Goal: Task Accomplishment & Management: Manage account settings

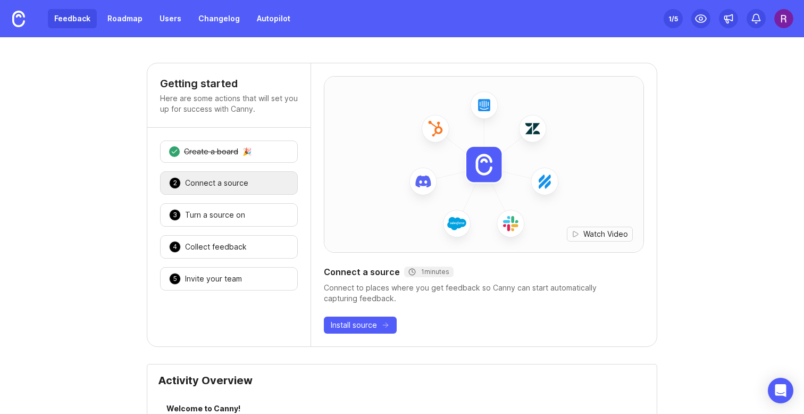
click at [64, 17] on link "Feedback" at bounding box center [72, 18] width 49 height 19
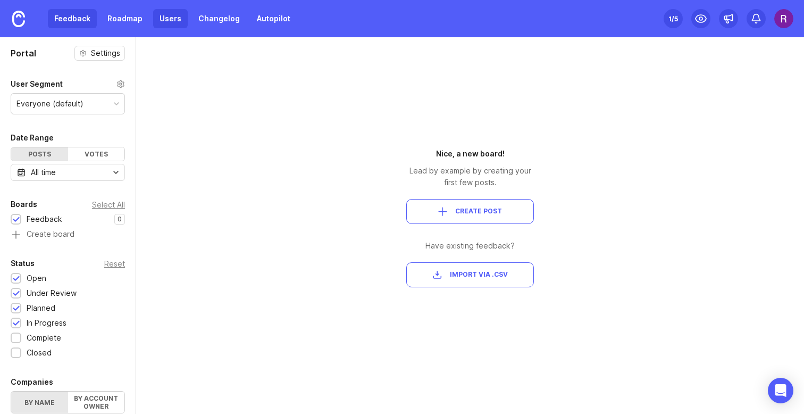
click at [164, 19] on link "Users" at bounding box center [170, 18] width 35 height 19
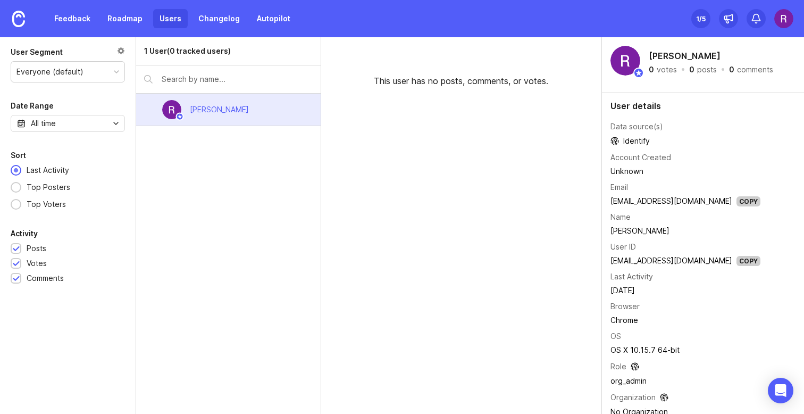
click at [229, 81] on input "text" at bounding box center [237, 79] width 151 height 12
click at [782, 14] on img at bounding box center [783, 18] width 19 height 19
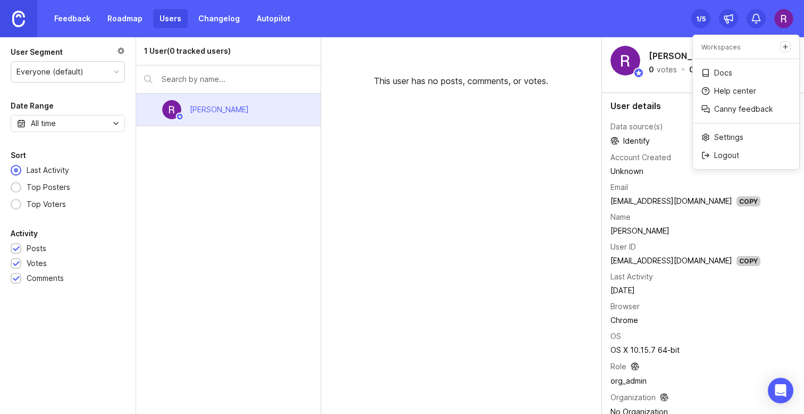
click at [21, 20] on img at bounding box center [18, 19] width 13 height 16
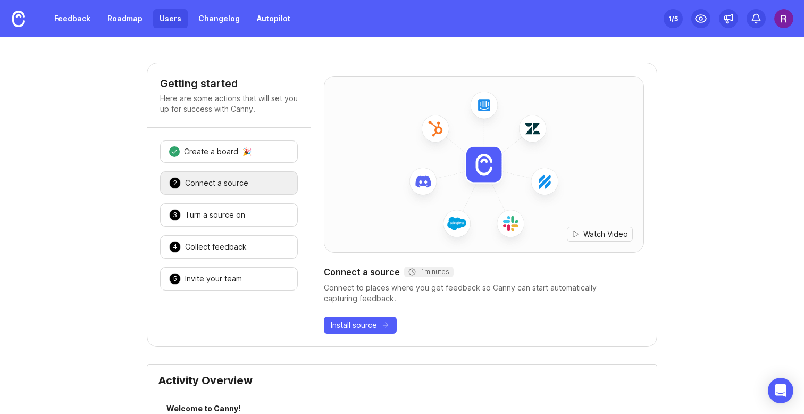
click at [174, 15] on link "Users" at bounding box center [170, 18] width 35 height 19
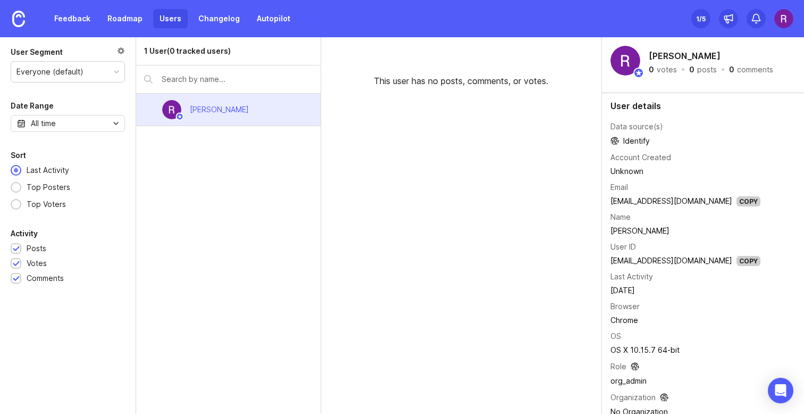
scroll to position [14, 0]
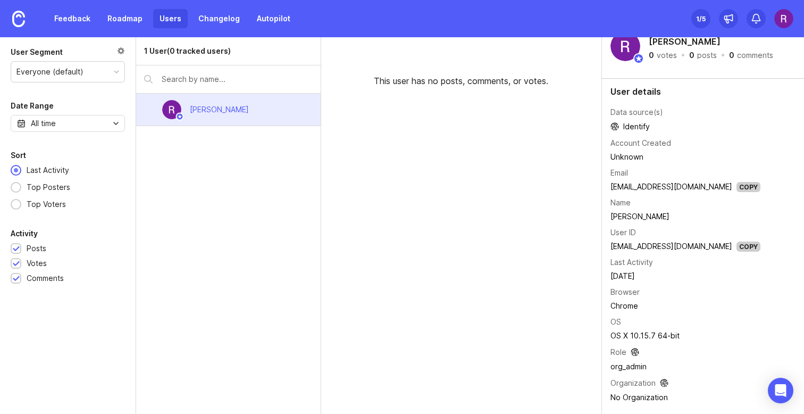
click at [703, 18] on div "1 /5" at bounding box center [701, 18] width 10 height 15
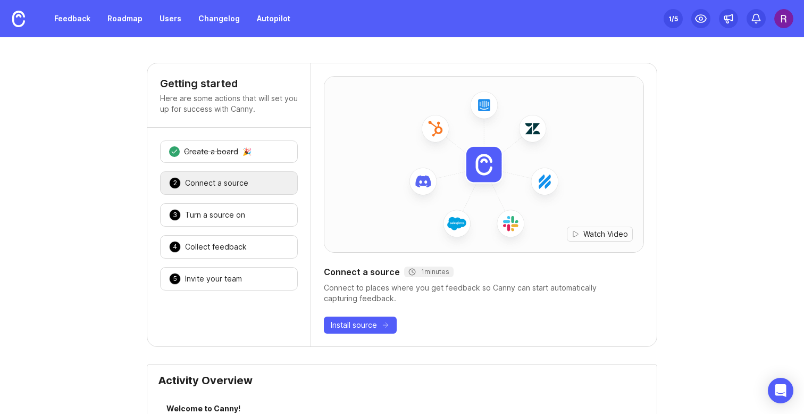
click at [780, 15] on img at bounding box center [783, 18] width 19 height 19
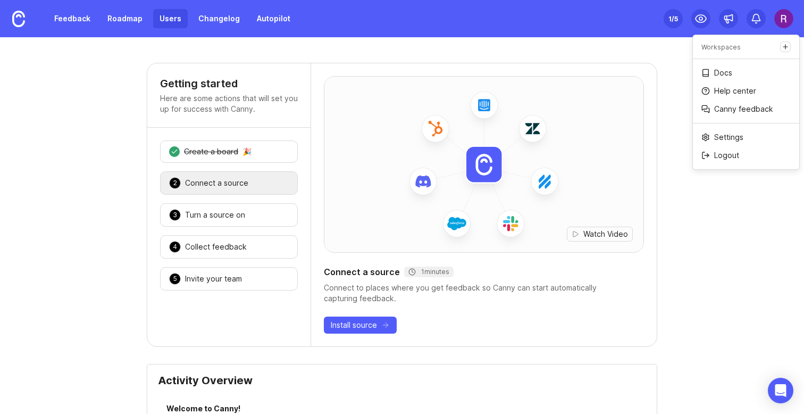
click at [174, 14] on link "Users" at bounding box center [170, 18] width 35 height 19
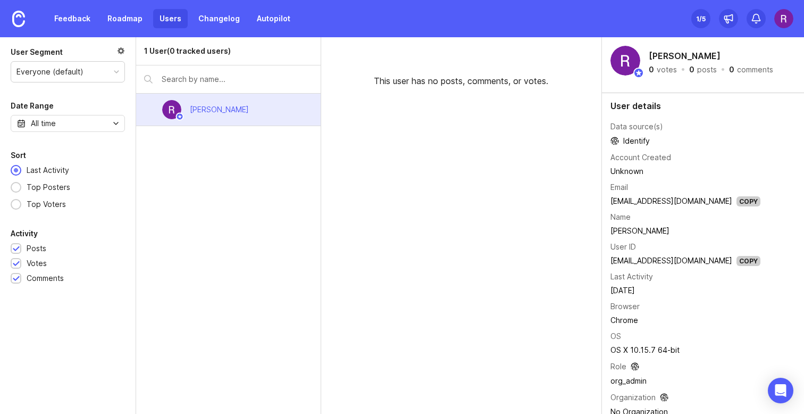
click at [120, 51] on div at bounding box center [121, 52] width 8 height 12
click at [214, 21] on link "Changelog" at bounding box center [219, 18] width 54 height 19
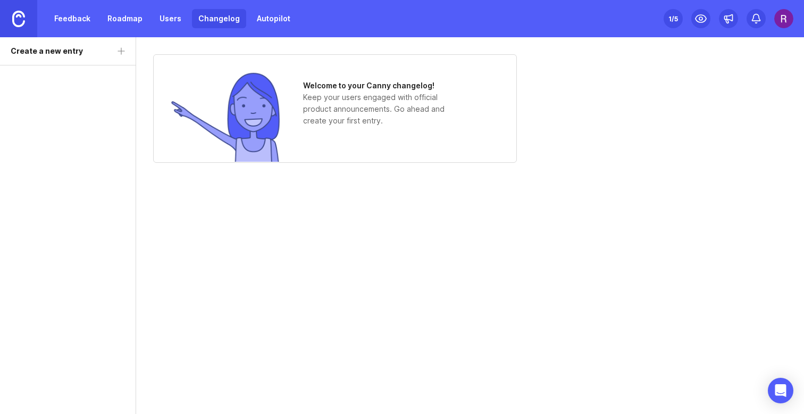
click at [16, 18] on img at bounding box center [18, 19] width 13 height 16
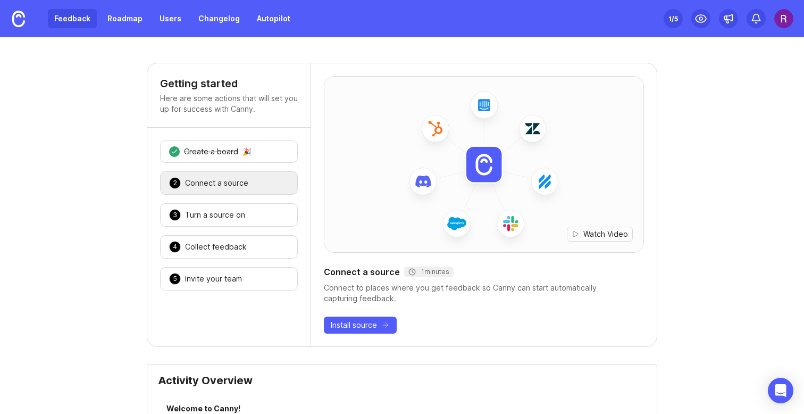
click at [81, 18] on link "Feedback" at bounding box center [72, 18] width 49 height 19
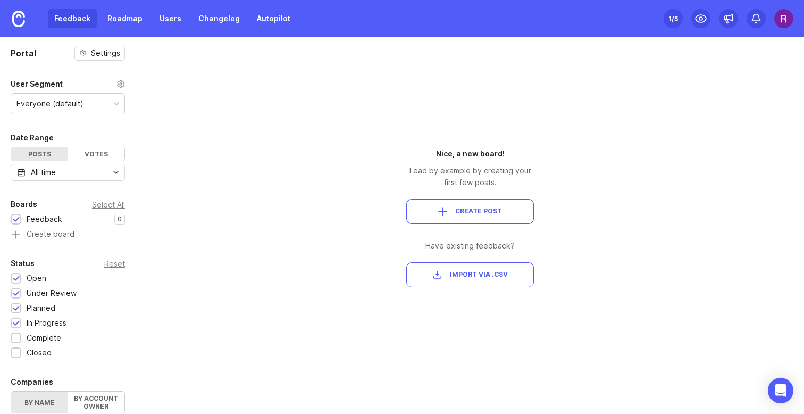
click at [64, 111] on div "Everyone (default)" at bounding box center [67, 104] width 113 height 20
click at [68, 71] on div "Portal Settings User Segment Everyone (default) Date Range Posts Votes All time…" at bounding box center [68, 349] width 136 height 624
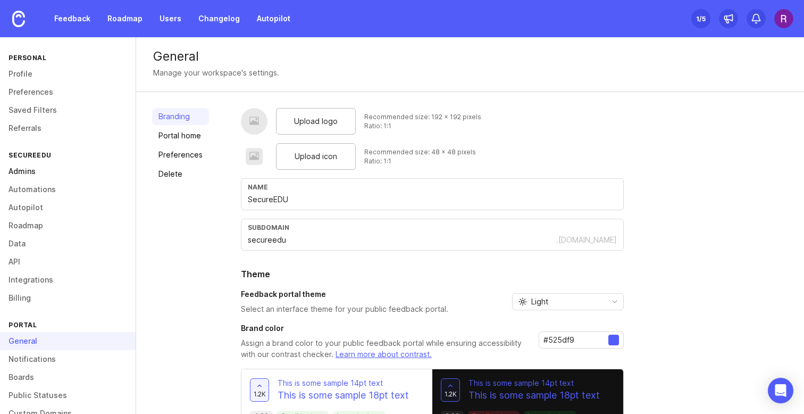
click at [22, 171] on link "Admins" at bounding box center [68, 171] width 136 height 18
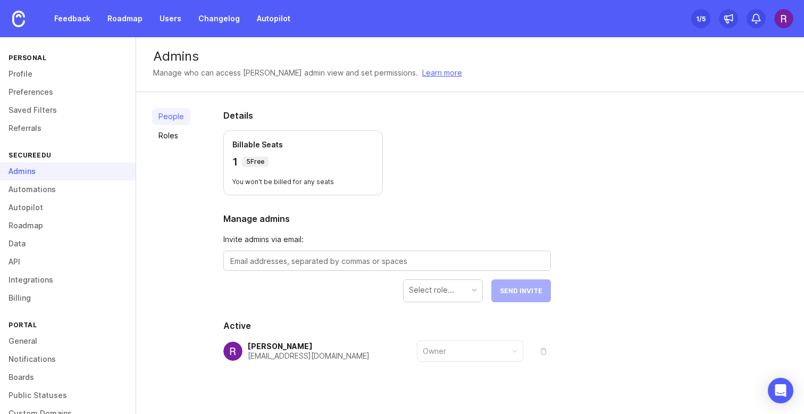
scroll to position [15, 0]
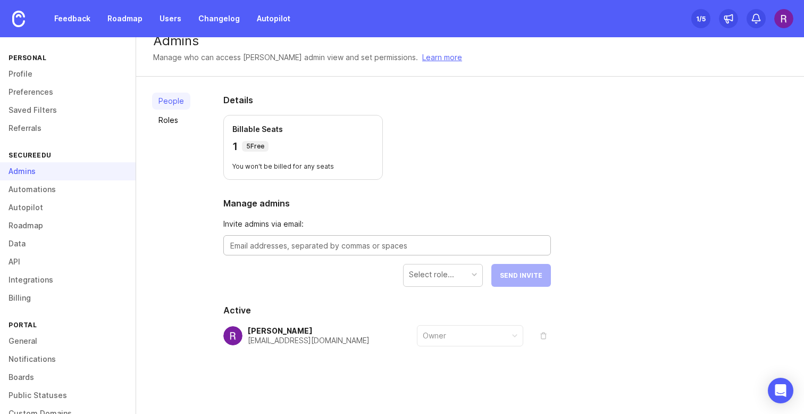
click at [366, 245] on textarea at bounding box center [387, 246] width 314 height 12
type textarea "[PERSON_NAME][EMAIL_ADDRESS][DOMAIN_NAME]"
click at [416, 270] on div "Select role..." at bounding box center [431, 275] width 45 height 12
click at [521, 274] on span "Send Invite" at bounding box center [521, 275] width 43 height 8
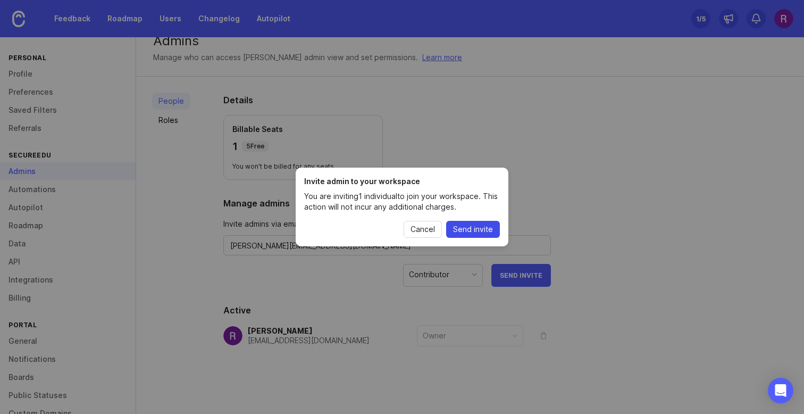
click at [461, 224] on span "Send invite" at bounding box center [473, 229] width 40 height 11
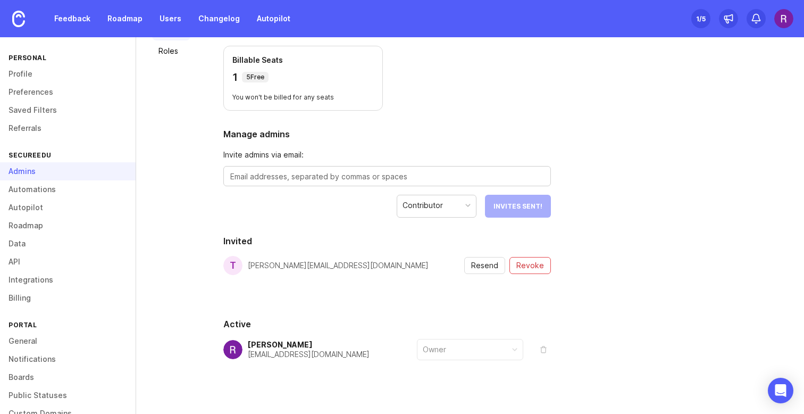
scroll to position [98, 0]
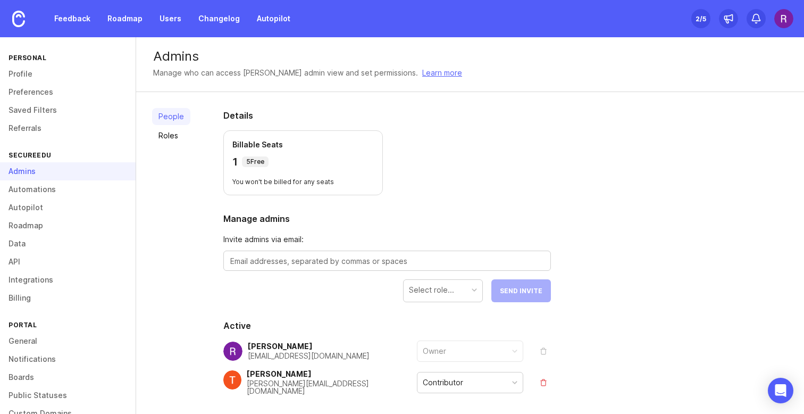
scroll to position [45, 0]
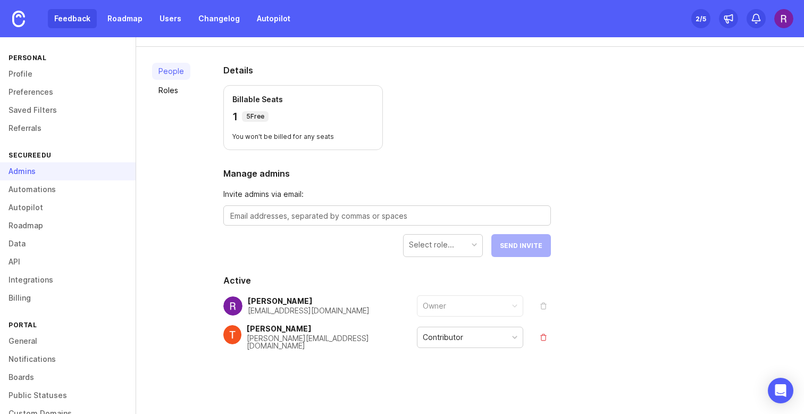
click at [79, 19] on link "Feedback" at bounding box center [72, 18] width 49 height 19
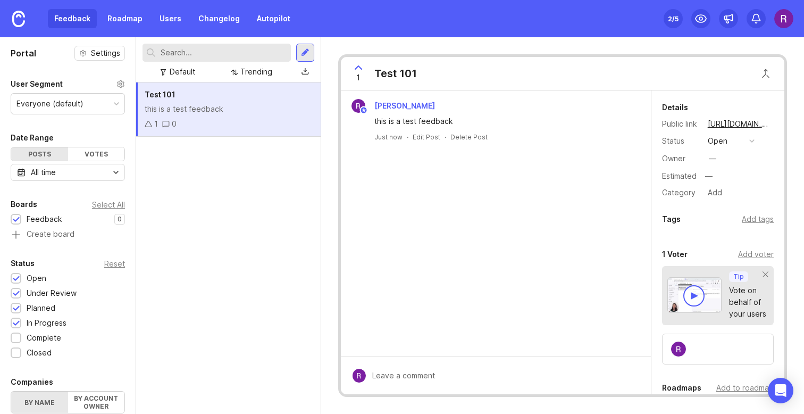
click at [240, 227] on div "Test 101 this is a test feedback 1 0" at bounding box center [228, 247] width 185 height 331
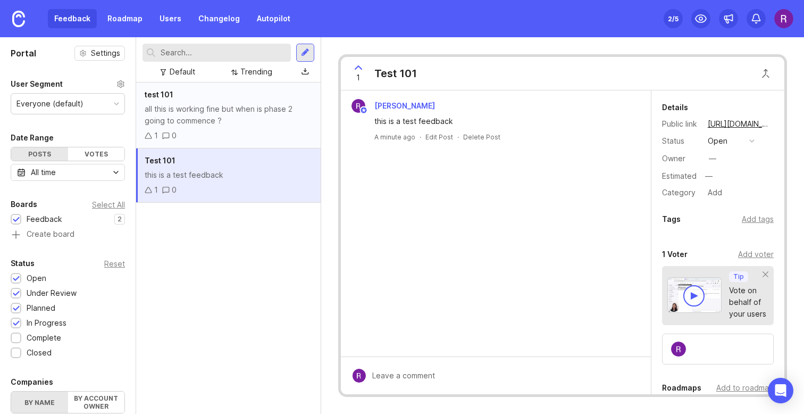
click at [213, 113] on div "all this is working fine but when is phase 2 going to commence ?" at bounding box center [229, 114] width 168 height 23
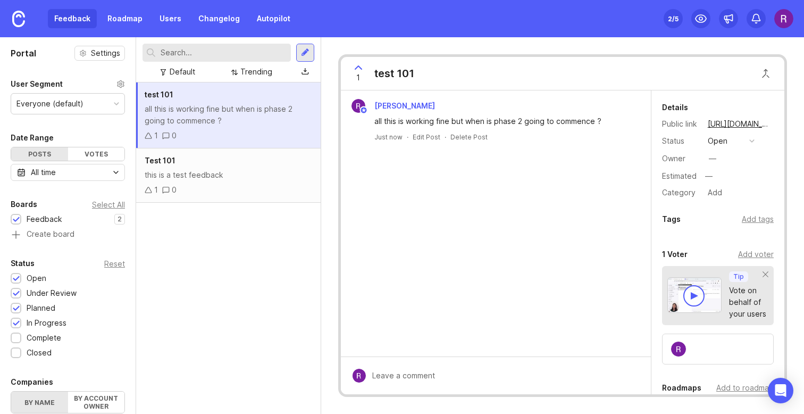
click at [787, 15] on img at bounding box center [783, 18] width 19 height 19
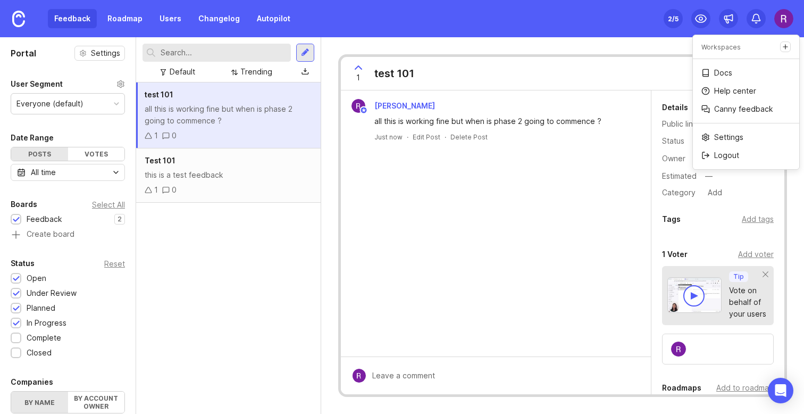
click at [639, 41] on div "1 test 101 [PERSON_NAME] all this is working fine but when is phase 2 going to …" at bounding box center [562, 225] width 483 height 377
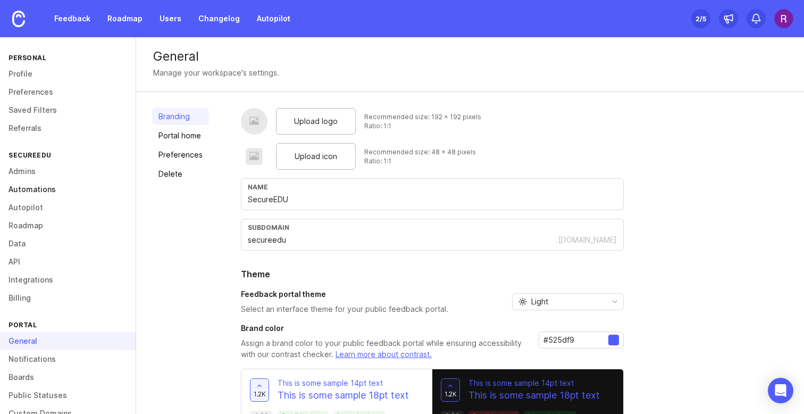
click at [40, 187] on link "Automations" at bounding box center [68, 189] width 136 height 18
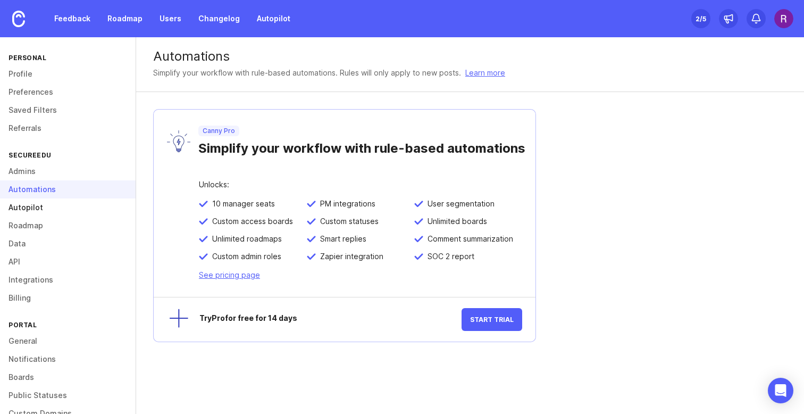
click at [51, 207] on link "Autopilot" at bounding box center [68, 207] width 136 height 18
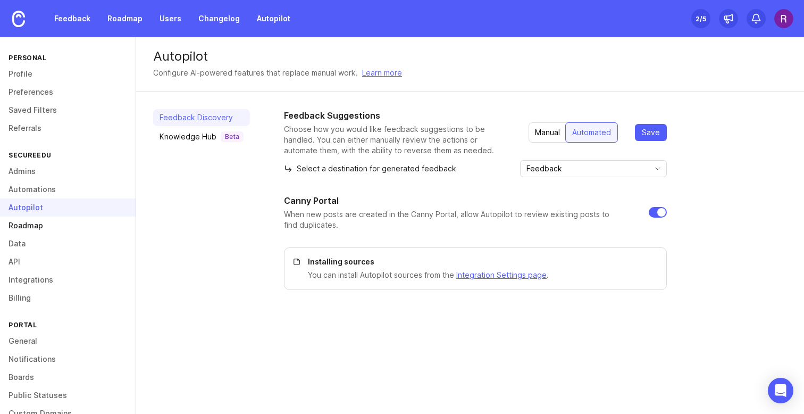
click at [42, 229] on link "Roadmap" at bounding box center [68, 225] width 136 height 18
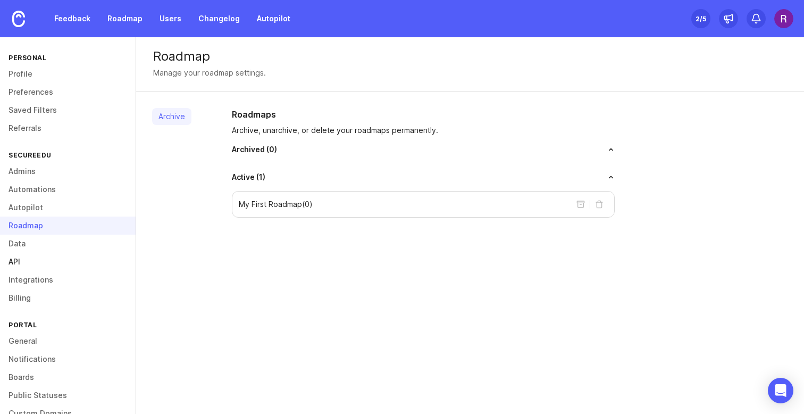
click at [29, 253] on link "API" at bounding box center [68, 262] width 136 height 18
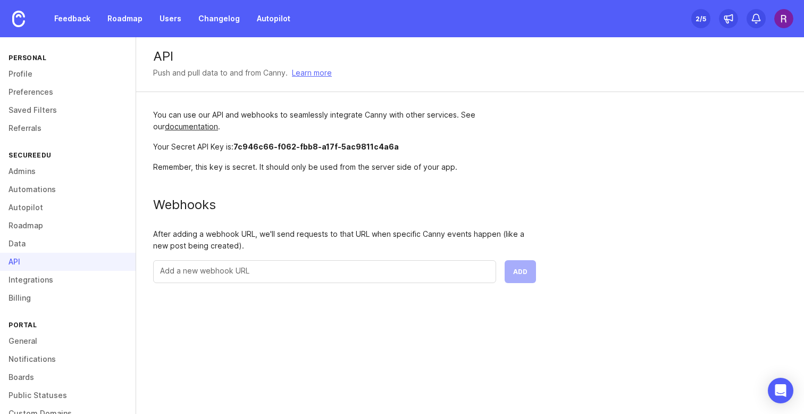
click at [262, 273] on input "text" at bounding box center [324, 271] width 329 height 12
click at [57, 278] on link "Integrations" at bounding box center [68, 280] width 136 height 18
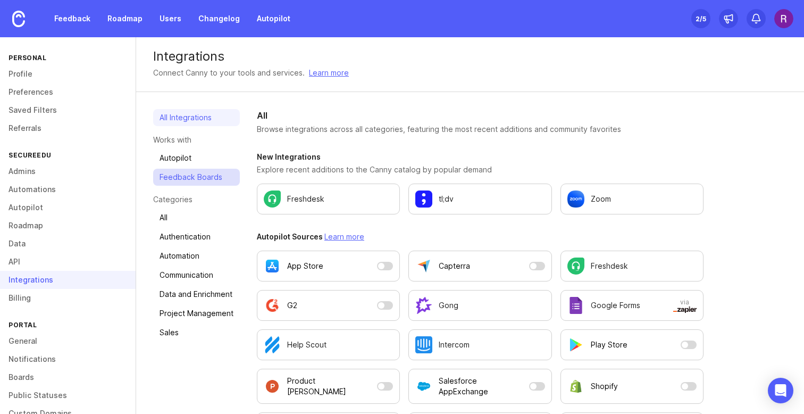
click at [186, 181] on link "Feedback Boards" at bounding box center [196, 177] width 87 height 17
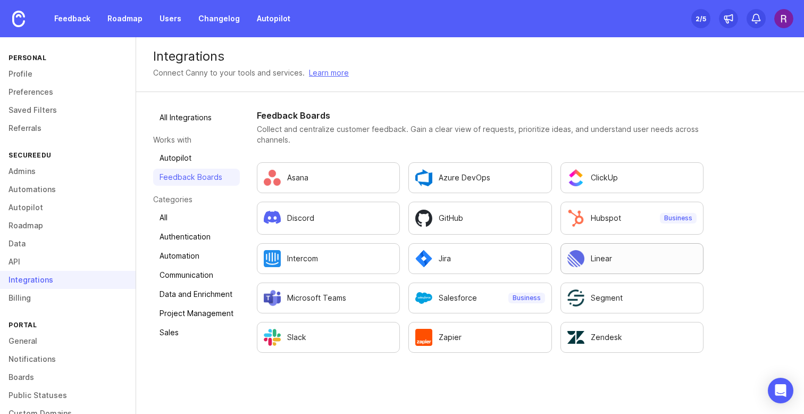
click at [598, 257] on p "Linear" at bounding box center [601, 258] width 21 height 11
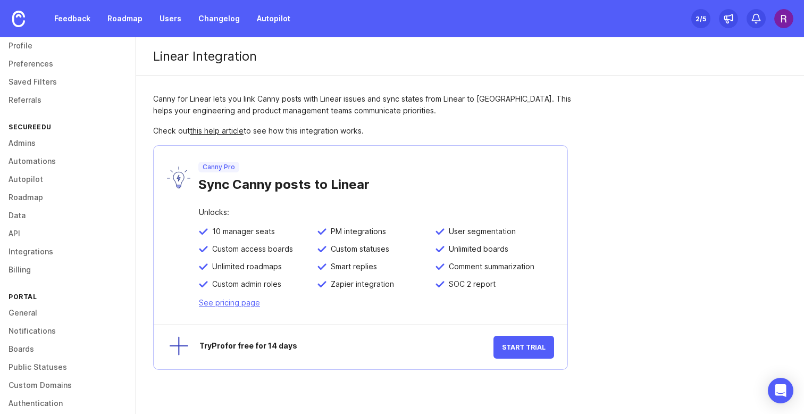
scroll to position [58, 0]
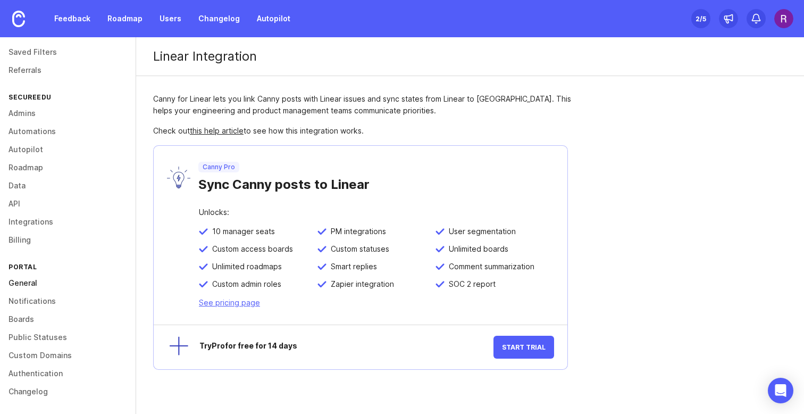
click at [37, 285] on link "General" at bounding box center [68, 283] width 136 height 18
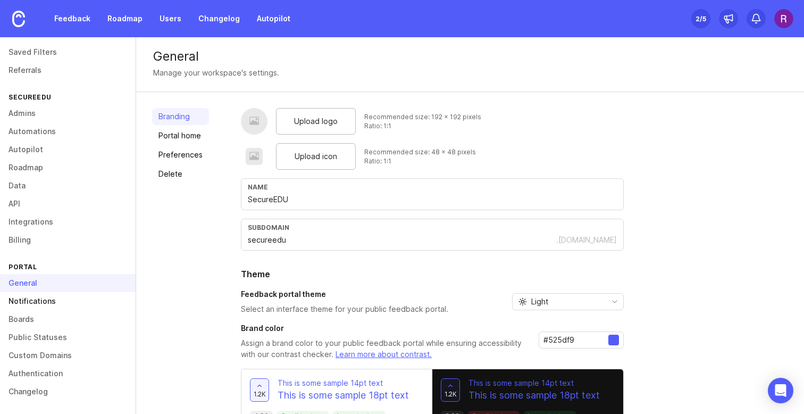
click at [41, 303] on link "Notifications" at bounding box center [68, 301] width 136 height 18
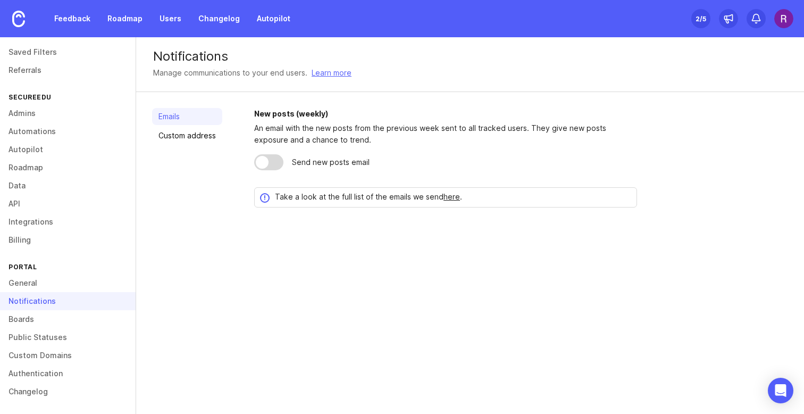
click at [275, 163] on div at bounding box center [268, 162] width 29 height 16
click at [34, 321] on link "Boards" at bounding box center [68, 319] width 136 height 18
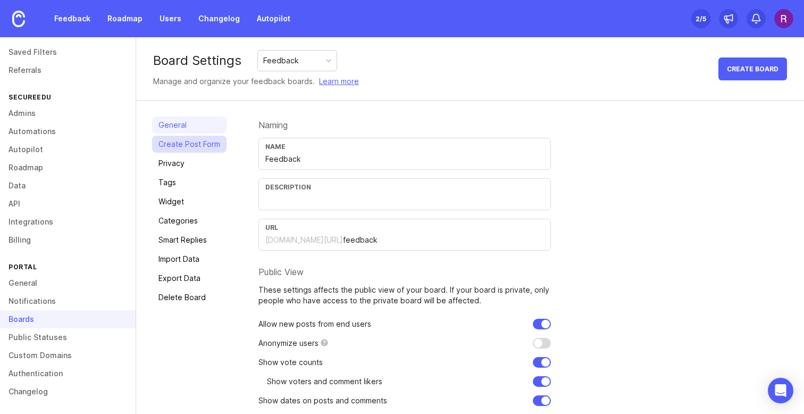
click at [179, 140] on link "Create Post Form" at bounding box center [189, 144] width 74 height 17
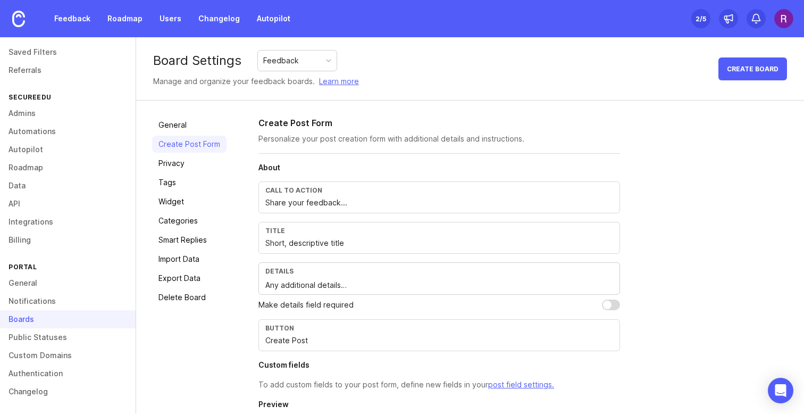
click at [323, 203] on input "Share your feedback..." at bounding box center [439, 203] width 348 height 12
click at [332, 247] on input "Short, descriptive title" at bounding box center [439, 243] width 348 height 12
click at [287, 206] on input "Share your feedback..." at bounding box center [439, 203] width 348 height 12
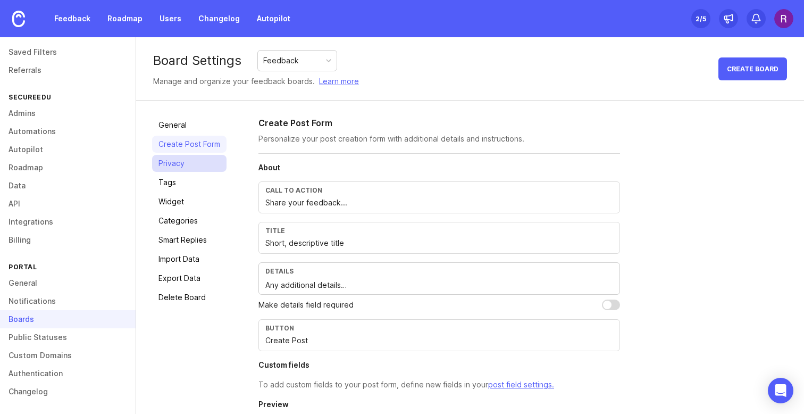
click at [169, 164] on link "Privacy" at bounding box center [189, 163] width 74 height 17
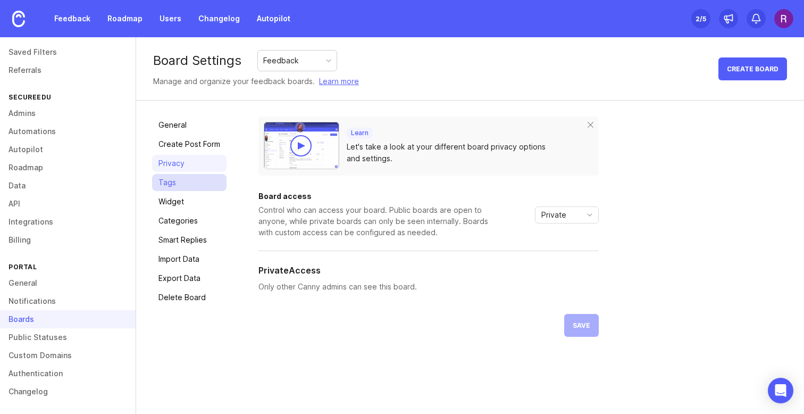
click at [177, 184] on link "Tags" at bounding box center [189, 182] width 74 height 17
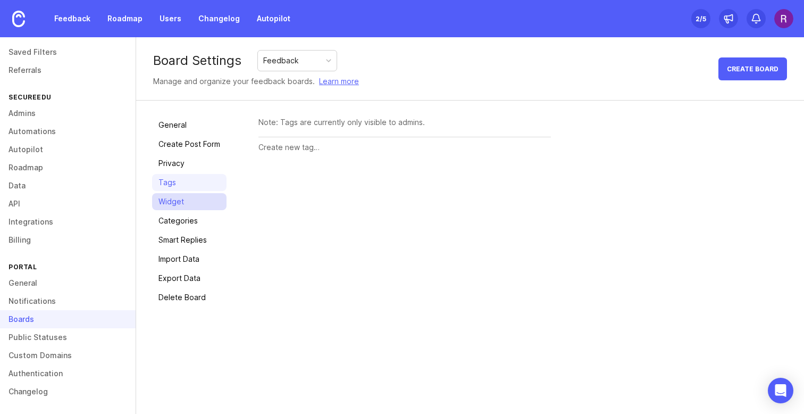
click at [182, 204] on link "Widget" at bounding box center [189, 201] width 74 height 17
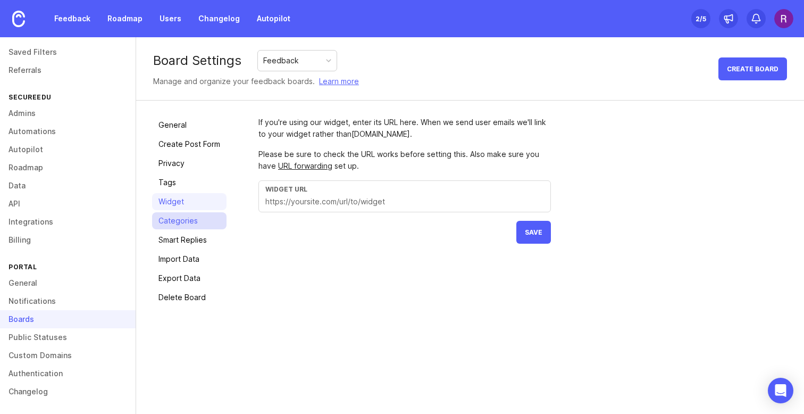
click at [181, 218] on link "Categories" at bounding box center [189, 220] width 74 height 17
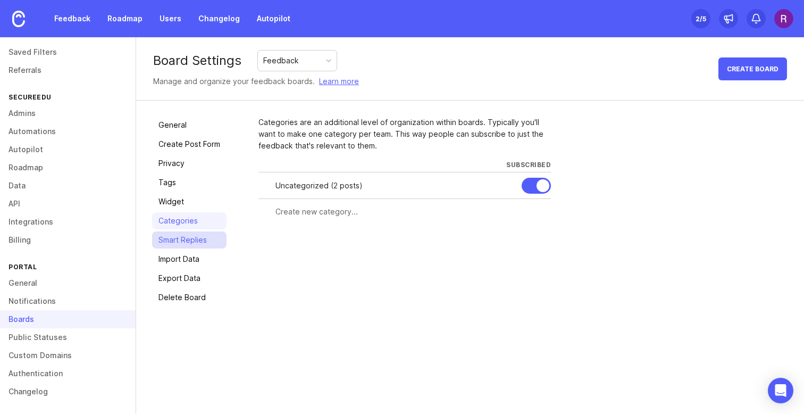
click at [183, 237] on link "Smart Replies" at bounding box center [189, 239] width 74 height 17
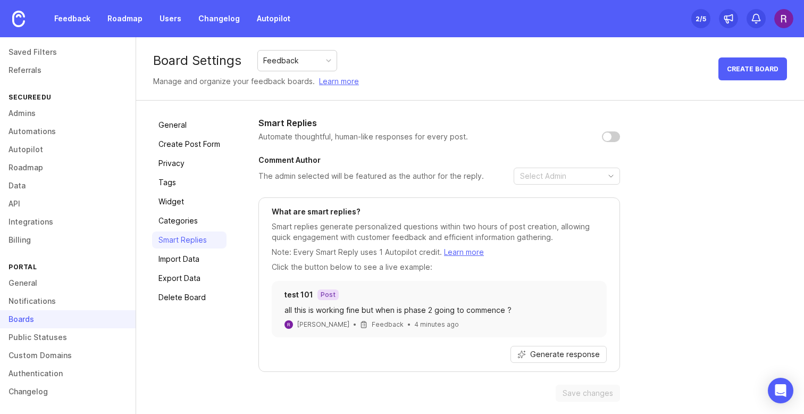
click at [615, 138] on input "checkbox" at bounding box center [611, 136] width 18 height 11
checkbox input "false"
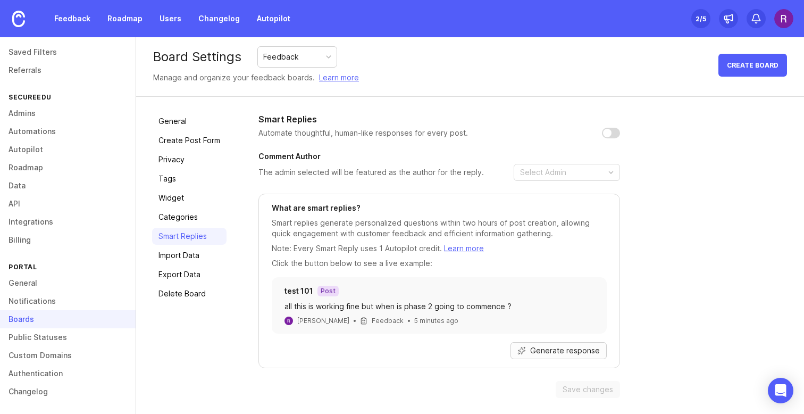
click at [542, 351] on span "Generate response" at bounding box center [565, 350] width 70 height 11
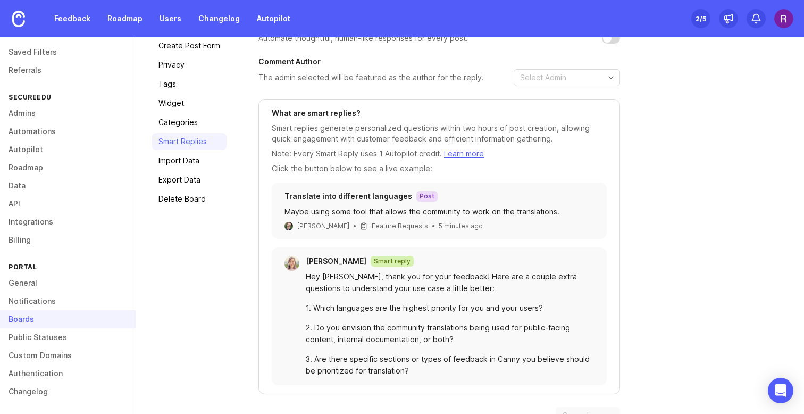
scroll to position [124, 0]
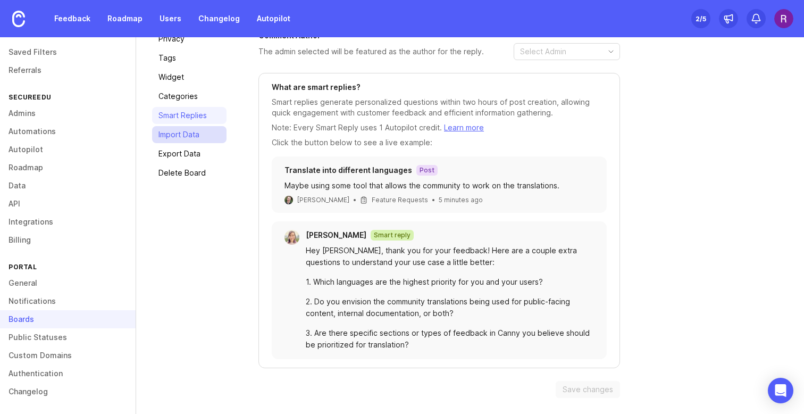
click at [180, 134] on link "Import Data" at bounding box center [189, 134] width 74 height 17
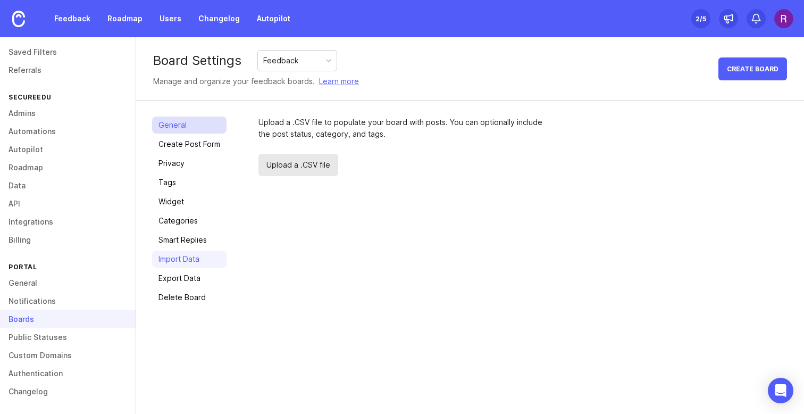
click at [174, 129] on link "General" at bounding box center [189, 124] width 74 height 17
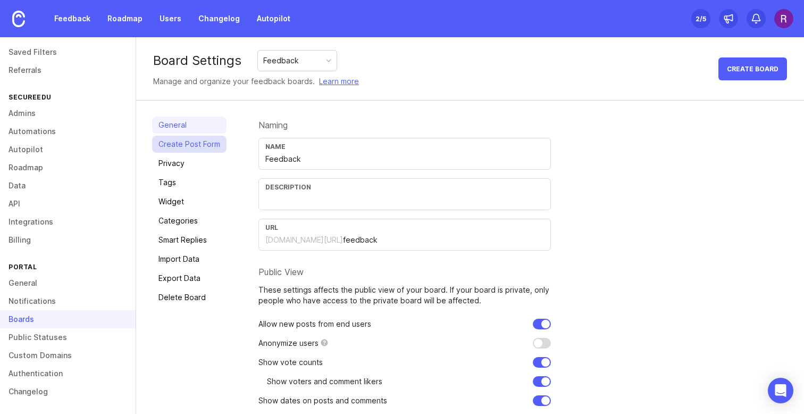
click at [196, 139] on link "Create Post Form" at bounding box center [189, 144] width 74 height 17
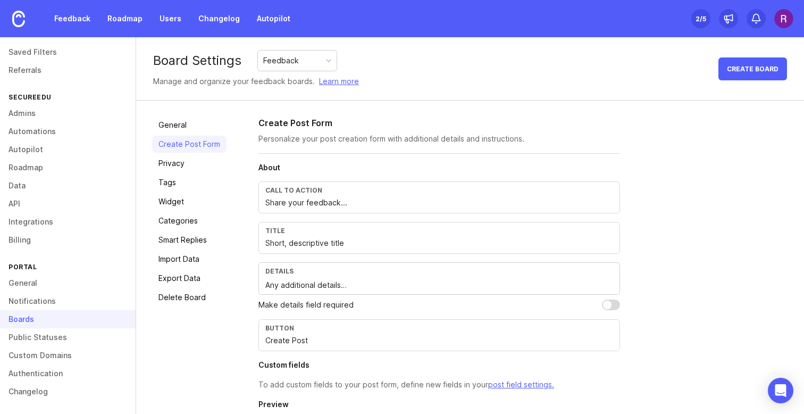
click at [343, 200] on input "Share your feedback..." at bounding box center [439, 203] width 348 height 12
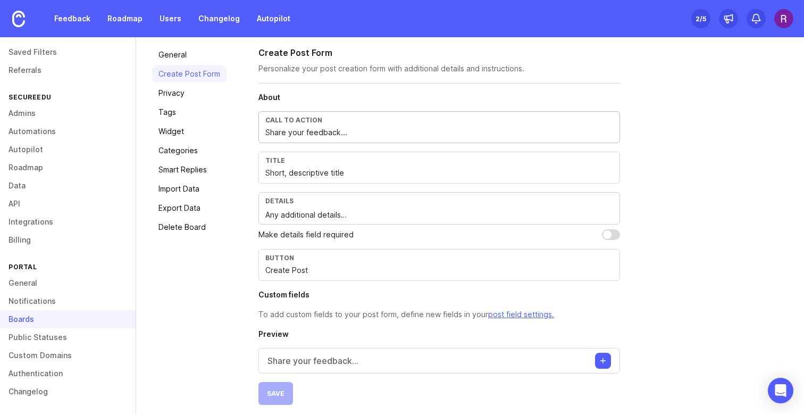
scroll to position [77, 0]
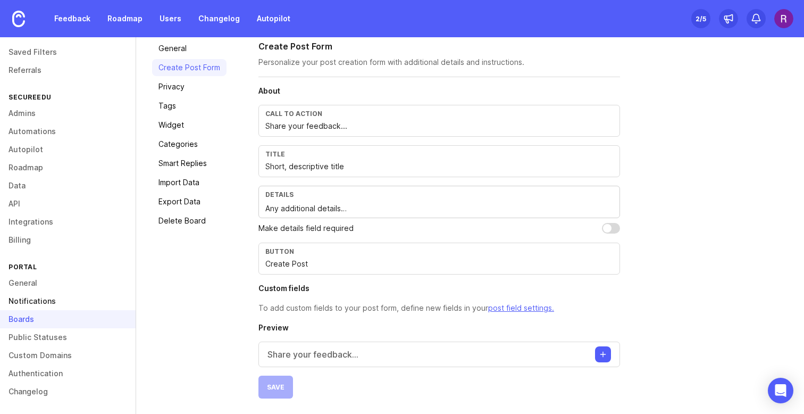
click at [37, 302] on link "Notifications" at bounding box center [68, 301] width 136 height 18
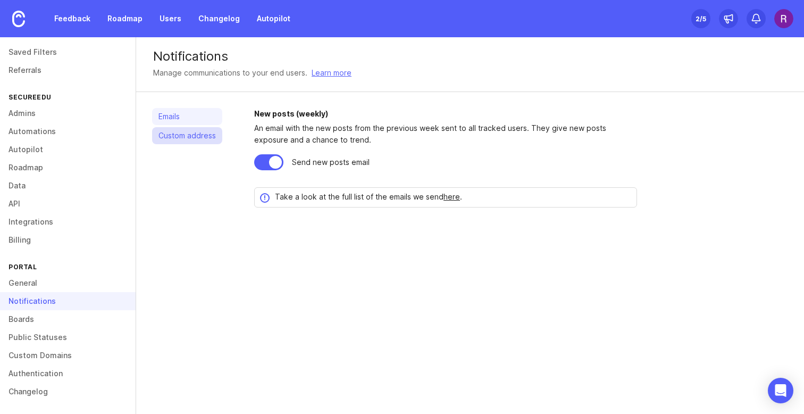
click at [199, 140] on link "Custom address" at bounding box center [187, 135] width 70 height 17
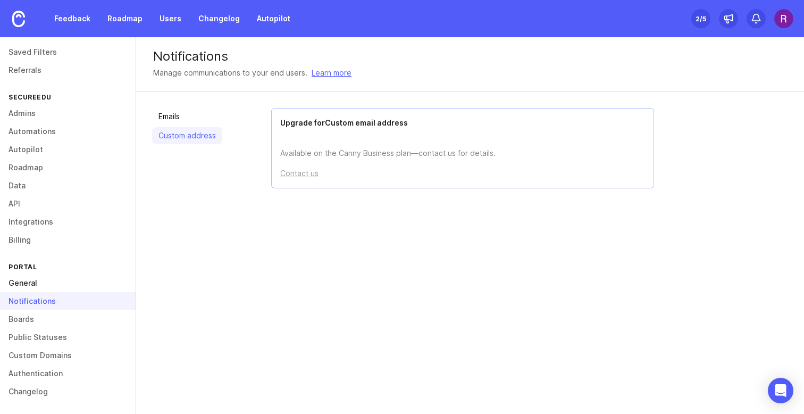
click at [48, 284] on link "General" at bounding box center [68, 283] width 136 height 18
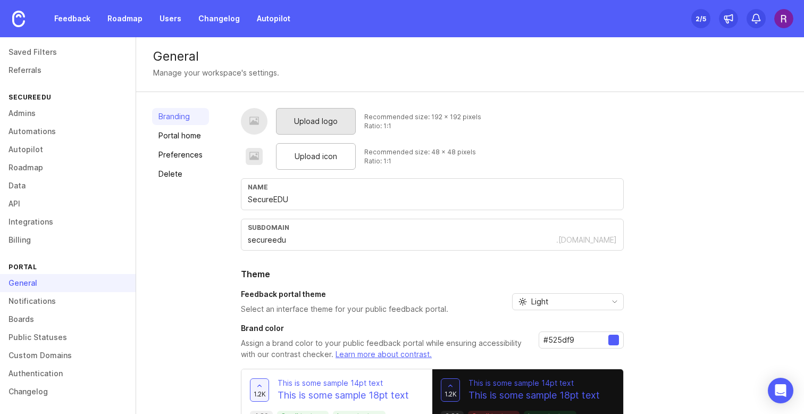
click at [325, 122] on span "Upload logo" at bounding box center [316, 121] width 44 height 12
click at [314, 159] on span "Upload icon" at bounding box center [316, 156] width 43 height 12
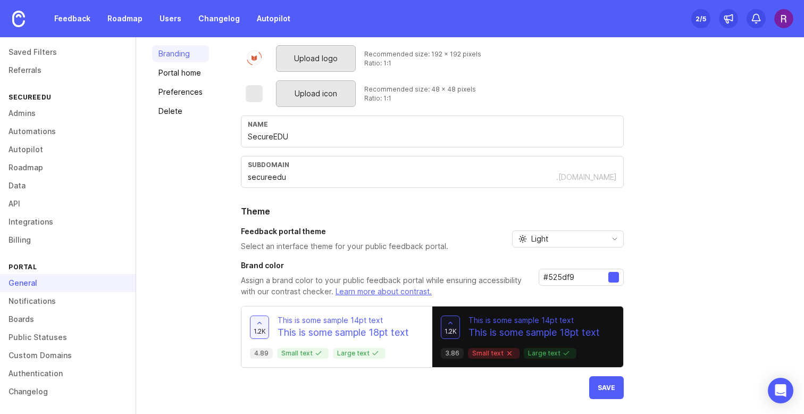
scroll to position [63, 0]
click at [614, 390] on span "Save" at bounding box center [607, 387] width 18 height 8
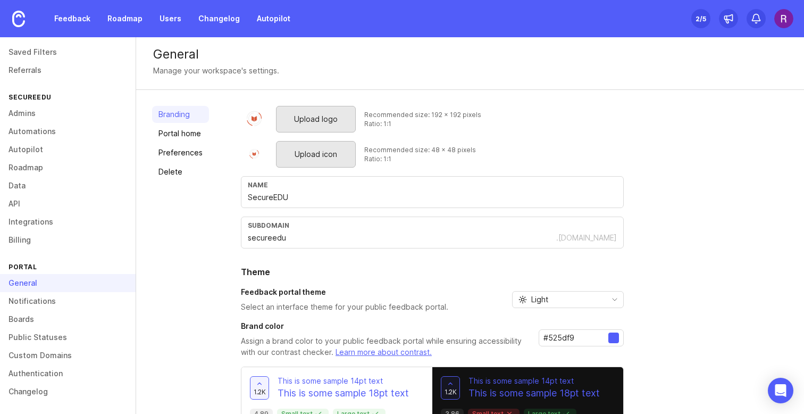
scroll to position [0, 0]
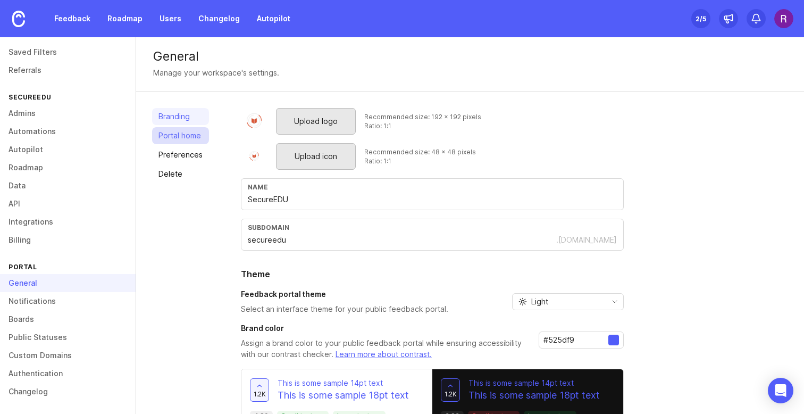
click at [185, 138] on link "Portal home" at bounding box center [180, 135] width 57 height 17
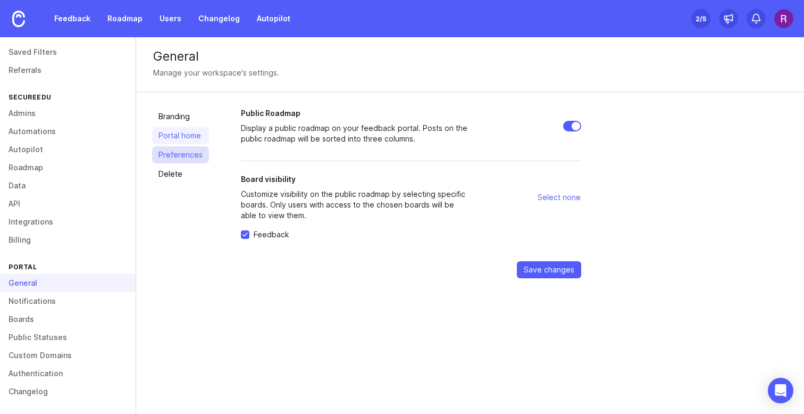
click at [178, 156] on link "Preferences" at bounding box center [180, 154] width 57 height 17
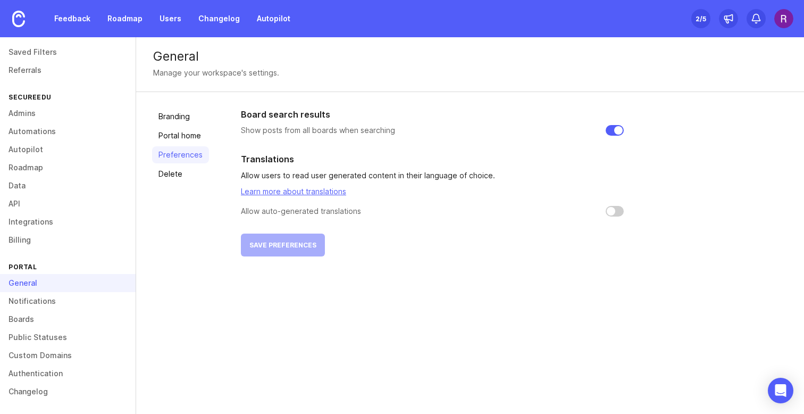
click at [615, 212] on input "checkbox" at bounding box center [615, 211] width 18 height 11
checkbox input "false"
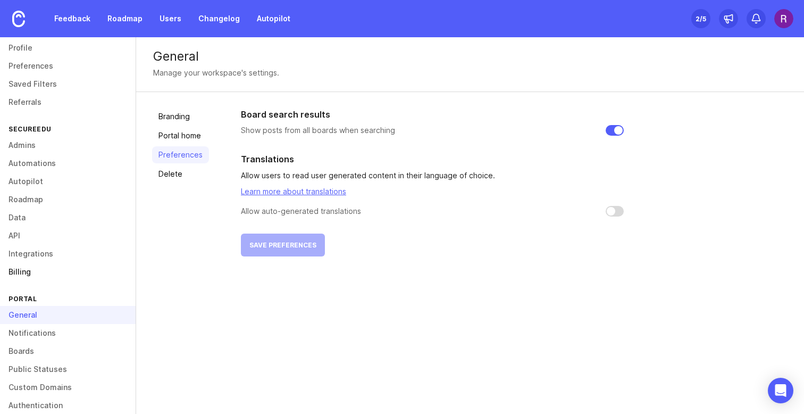
scroll to position [10, 0]
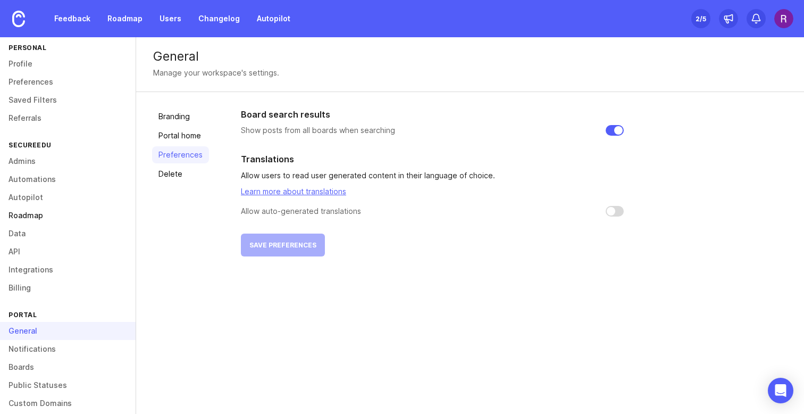
click at [30, 216] on link "Roadmap" at bounding box center [68, 215] width 136 height 18
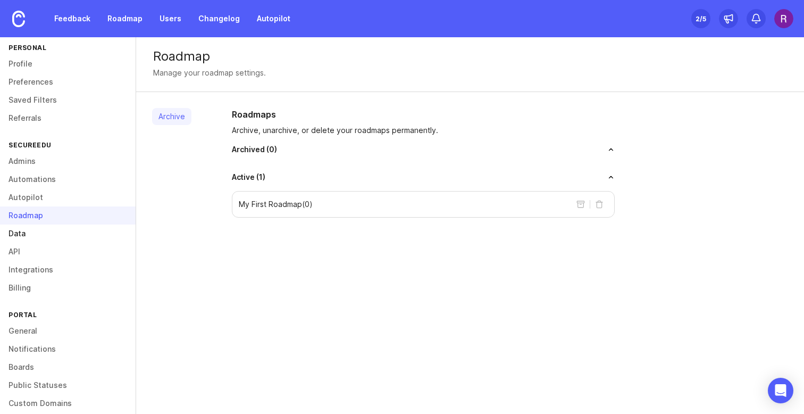
click at [22, 233] on link "Data" at bounding box center [68, 233] width 136 height 18
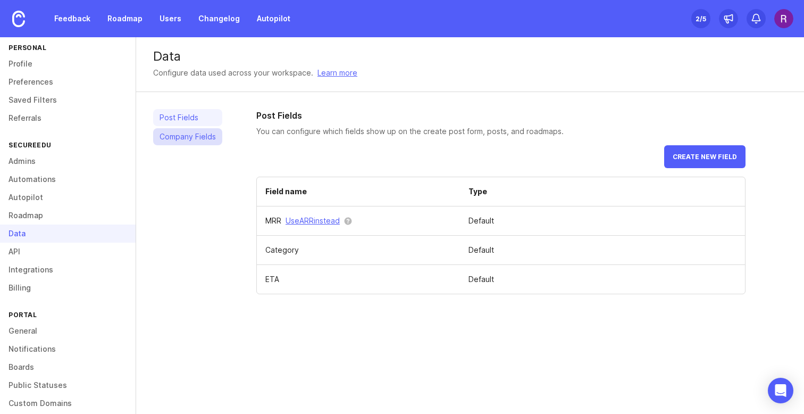
click at [186, 136] on link "Company Fields" at bounding box center [187, 136] width 69 height 17
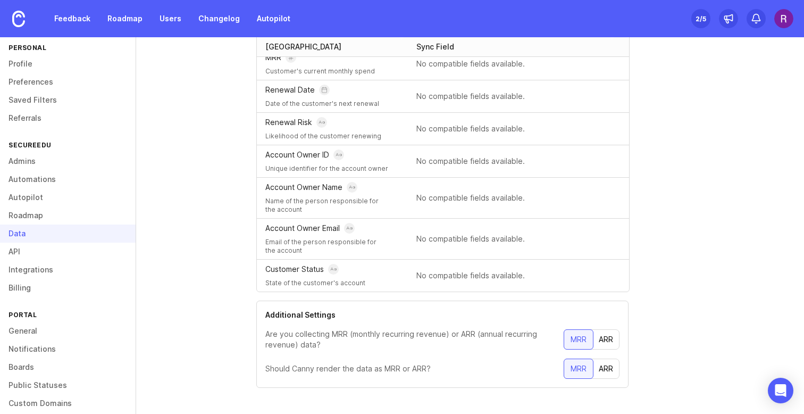
scroll to position [130, 0]
click at [21, 250] on link "API" at bounding box center [68, 251] width 136 height 18
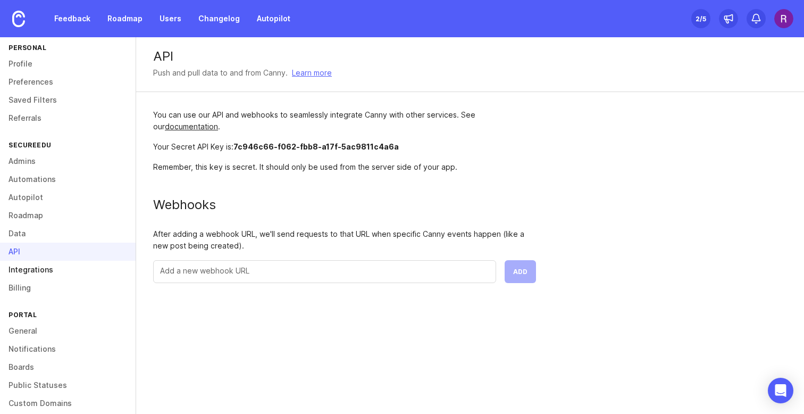
click at [39, 270] on link "Integrations" at bounding box center [68, 270] width 136 height 18
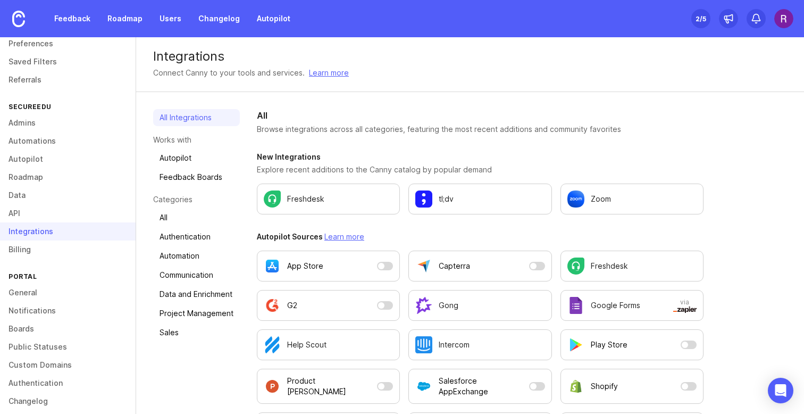
scroll to position [49, 0]
click at [33, 287] on link "General" at bounding box center [68, 291] width 136 height 18
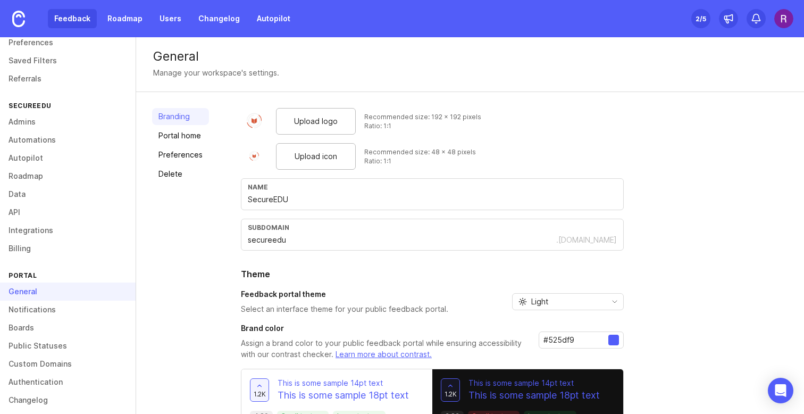
click at [78, 21] on link "Feedback" at bounding box center [72, 18] width 49 height 19
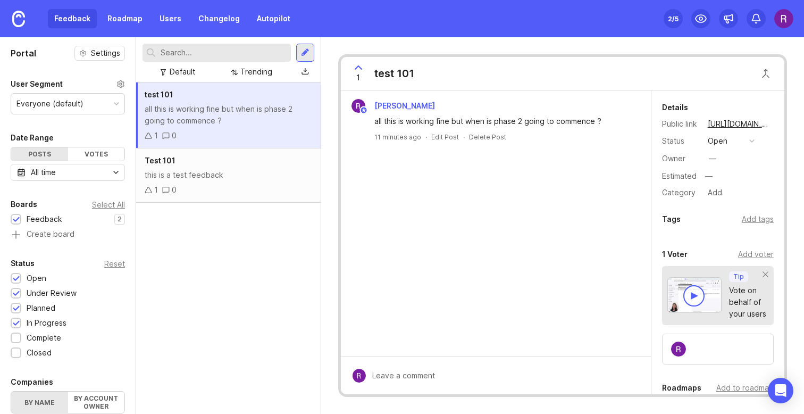
click at [121, 83] on circle at bounding box center [121, 84] width 2 height 2
click at [122, 82] on icon at bounding box center [120, 84] width 9 height 9
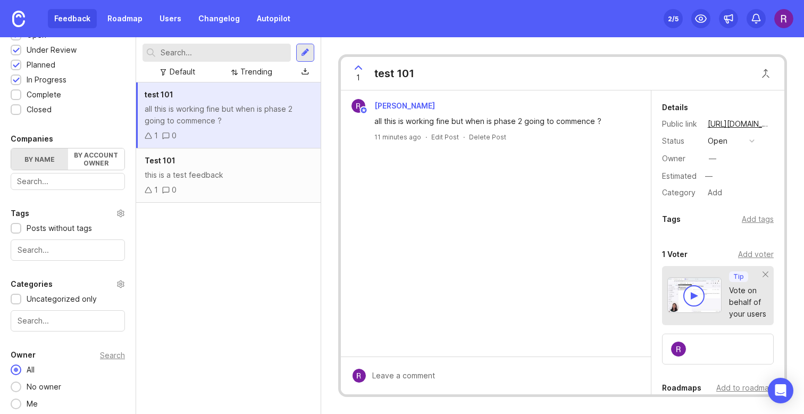
scroll to position [247, 0]
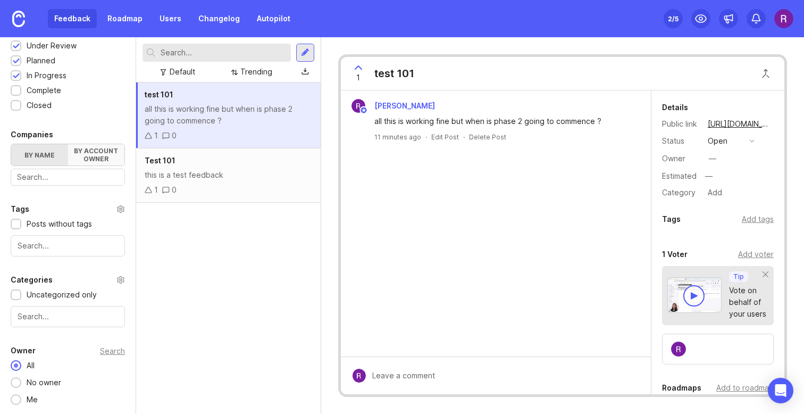
click at [90, 158] on label "By account owner" at bounding box center [96, 154] width 57 height 21
click at [11, 144] on input "By account owner" at bounding box center [11, 144] width 0 height 0
click at [39, 153] on label "By name" at bounding box center [39, 154] width 57 height 21
click at [11, 144] on input "By name" at bounding box center [11, 144] width 0 height 0
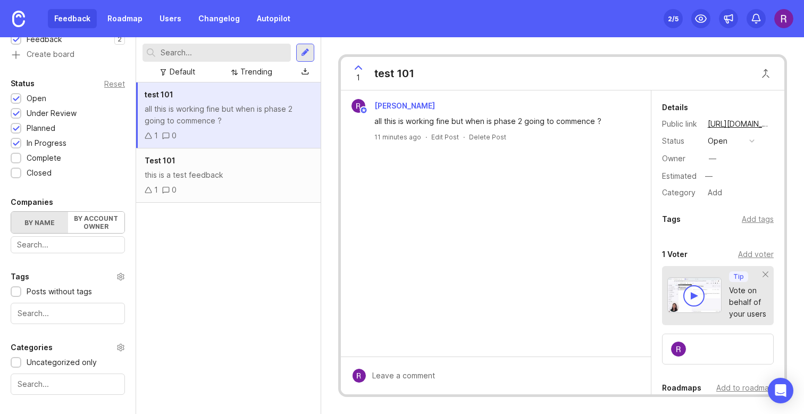
scroll to position [0, 0]
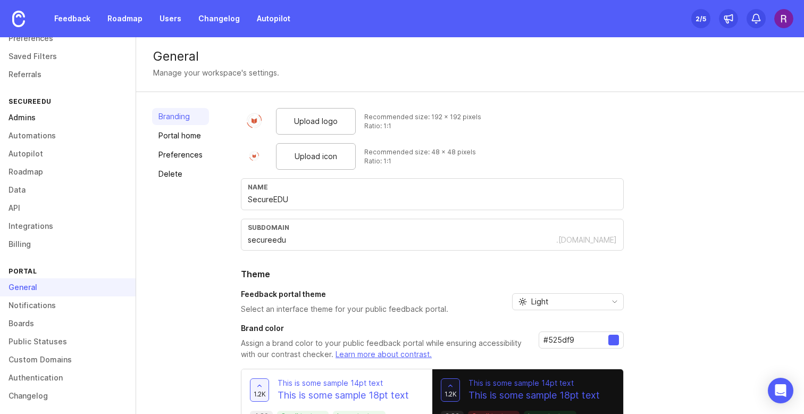
scroll to position [58, 0]
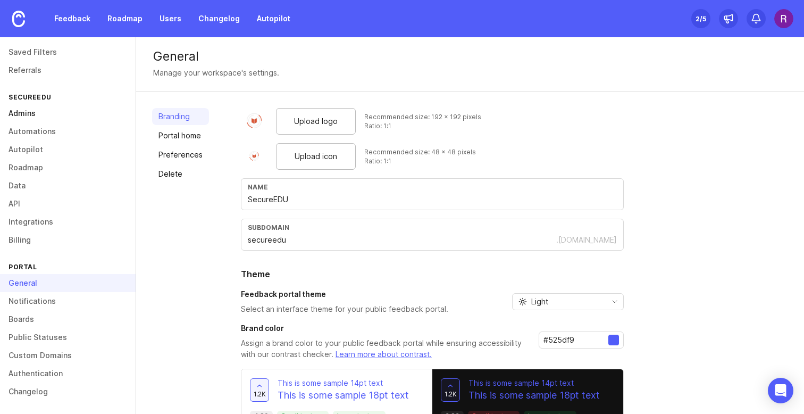
click at [61, 110] on link "Admins" at bounding box center [68, 113] width 136 height 18
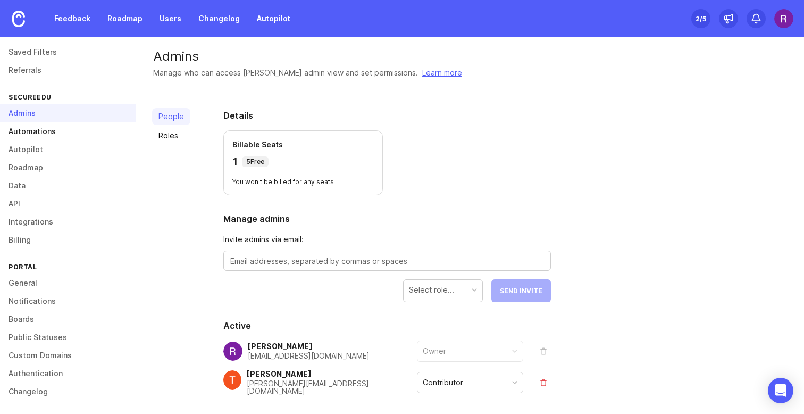
click at [70, 135] on link "Automations" at bounding box center [68, 131] width 136 height 18
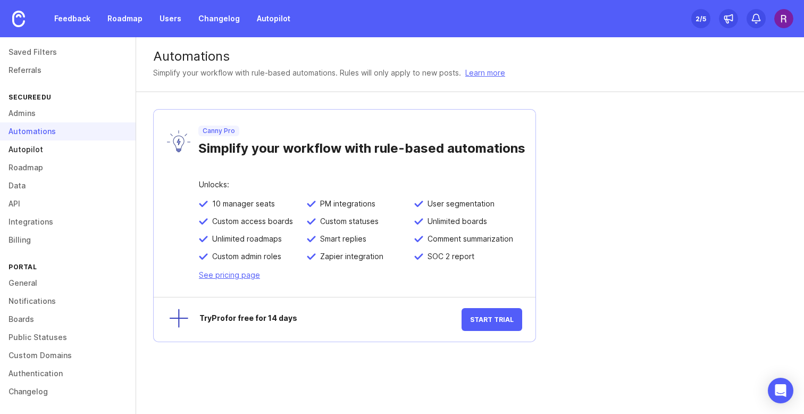
click at [46, 149] on link "Autopilot" at bounding box center [68, 149] width 136 height 18
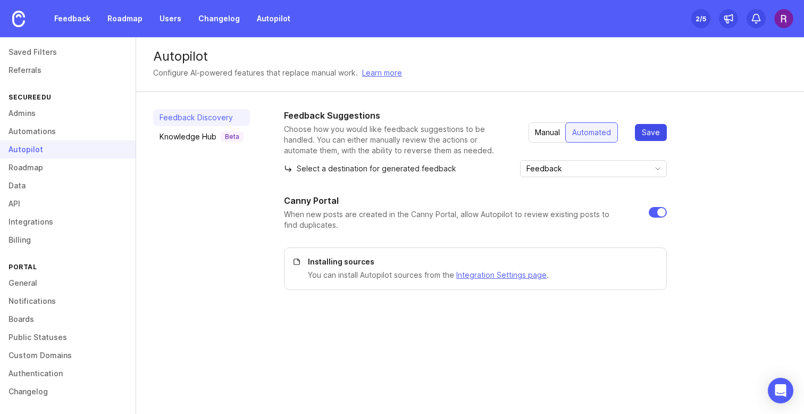
click at [645, 139] on button "Save" at bounding box center [651, 132] width 32 height 17
click at [195, 140] on div "Knowledge Hub Beta" at bounding box center [202, 136] width 84 height 11
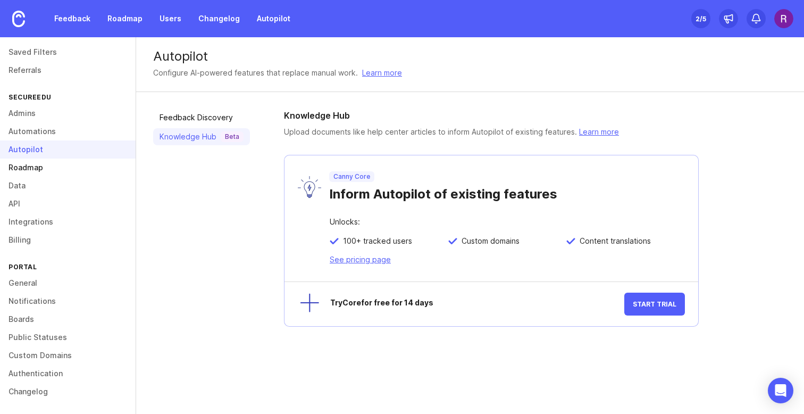
click at [47, 169] on link "Roadmap" at bounding box center [68, 167] width 136 height 18
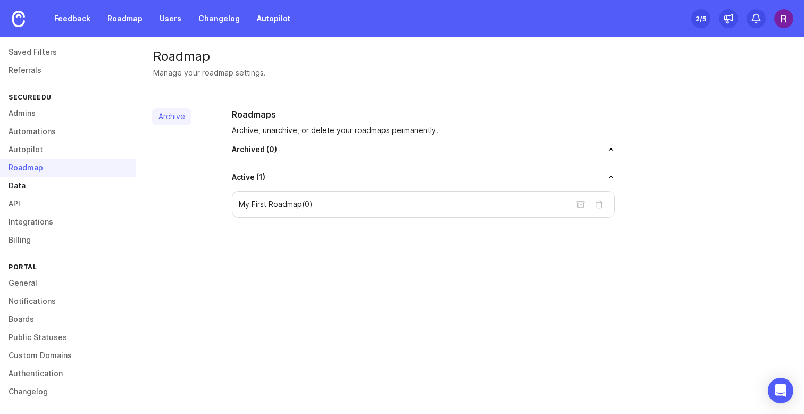
click at [61, 186] on link "Data" at bounding box center [68, 186] width 136 height 18
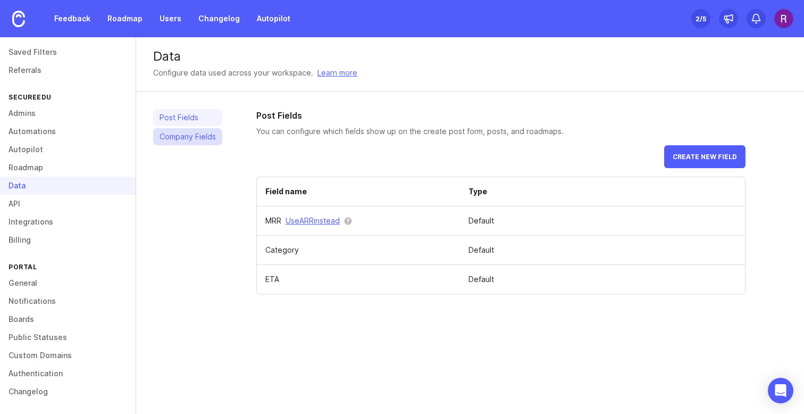
click at [187, 142] on link "Company Fields" at bounding box center [187, 136] width 69 height 17
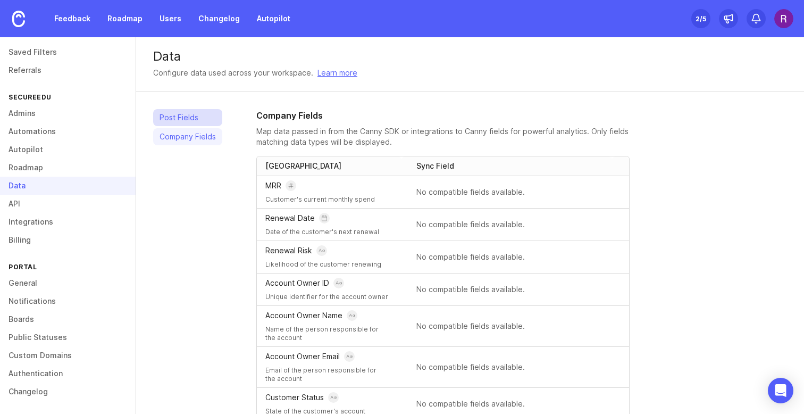
click at [174, 124] on link "Post Fields" at bounding box center [187, 117] width 69 height 17
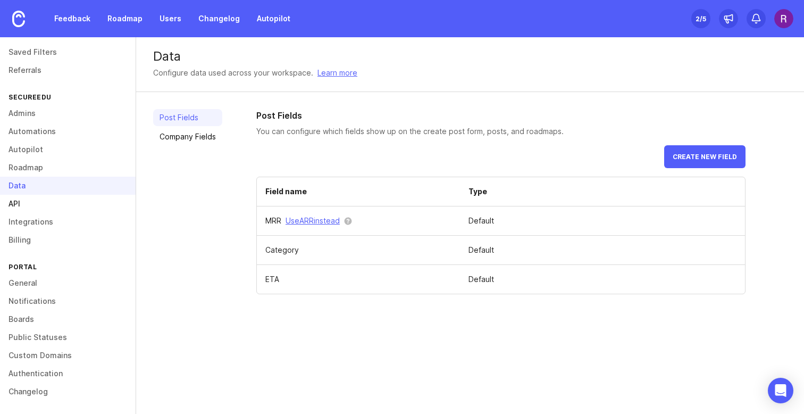
click at [44, 204] on link "API" at bounding box center [68, 204] width 136 height 18
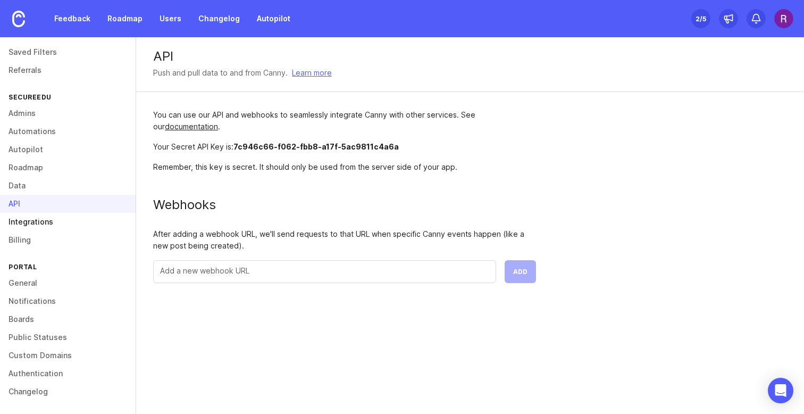
click at [36, 220] on link "Integrations" at bounding box center [68, 222] width 136 height 18
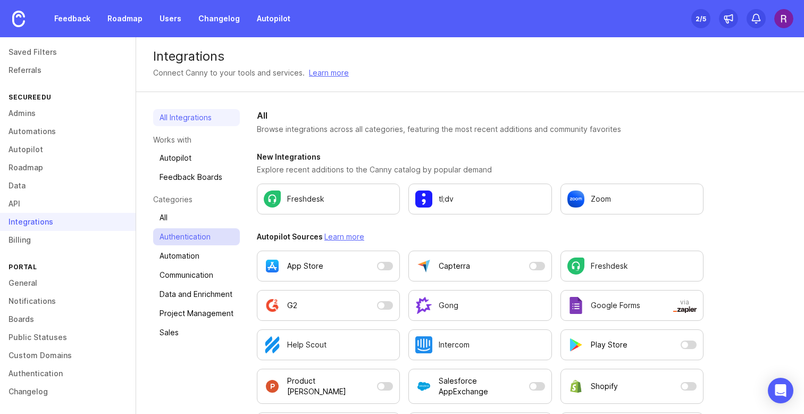
click at [189, 234] on link "Authentication" at bounding box center [196, 236] width 87 height 17
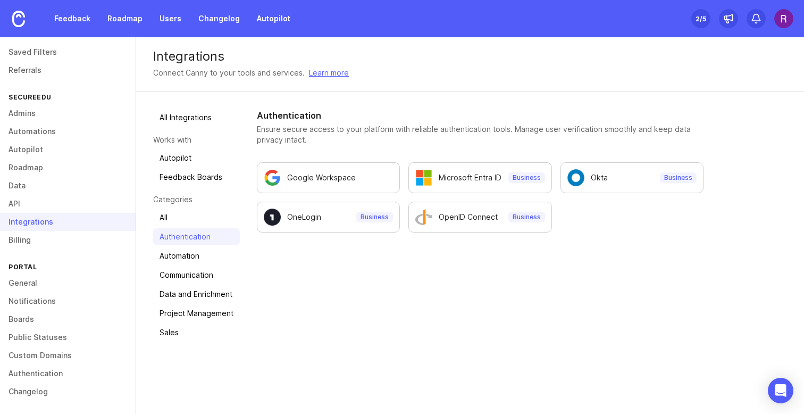
click at [188, 264] on ul "All Integrations Works with Autopilot Feedback Boards Categories All Authentica…" at bounding box center [196, 225] width 87 height 232
click at [188, 252] on link "Automation" at bounding box center [196, 255] width 87 height 17
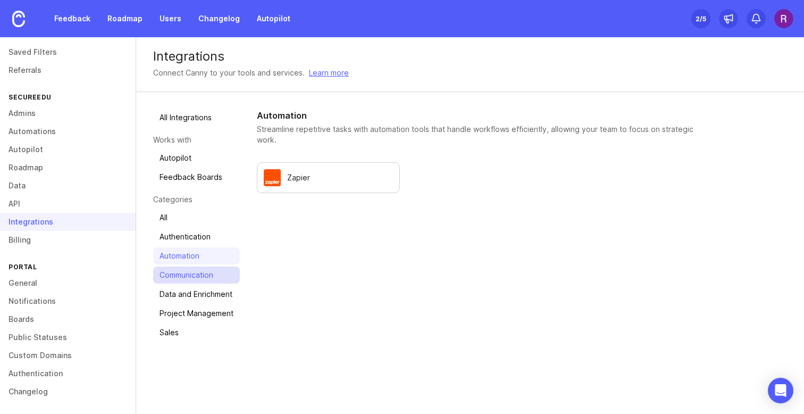
click at [200, 276] on link "Communication" at bounding box center [196, 274] width 87 height 17
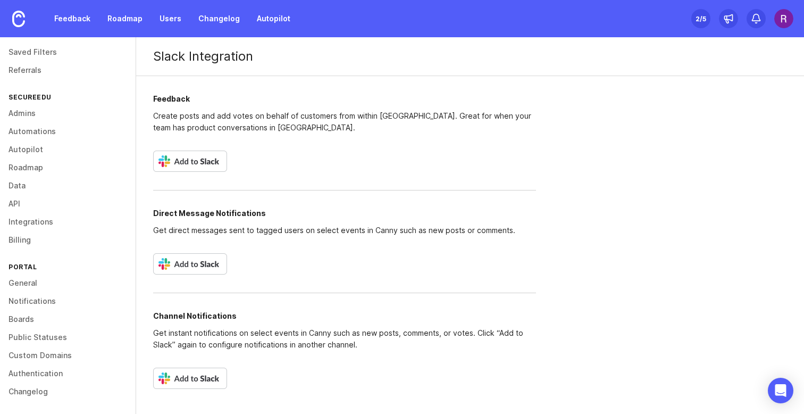
click at [283, 154] on div "Feedback Create posts and add votes on behalf of customers from within [GEOGRAP…" at bounding box center [344, 241] width 417 height 331
click at [266, 239] on div "Direct Message Notifications Get direct messages sent to tagged users on select…" at bounding box center [344, 233] width 383 height 86
click at [170, 99] on h2 "Feedback" at bounding box center [344, 99] width 383 height 12
click at [174, 58] on h1 "Slack Integration" at bounding box center [470, 56] width 668 height 39
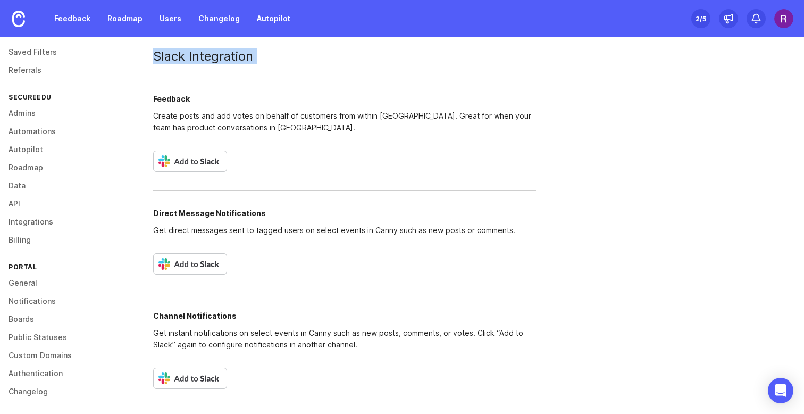
click at [174, 58] on h1 "Slack Integration" at bounding box center [470, 56] width 668 height 39
click at [180, 129] on p "Create posts and add votes on behalf of customers from within [GEOGRAPHIC_DATA]…" at bounding box center [344, 121] width 383 height 23
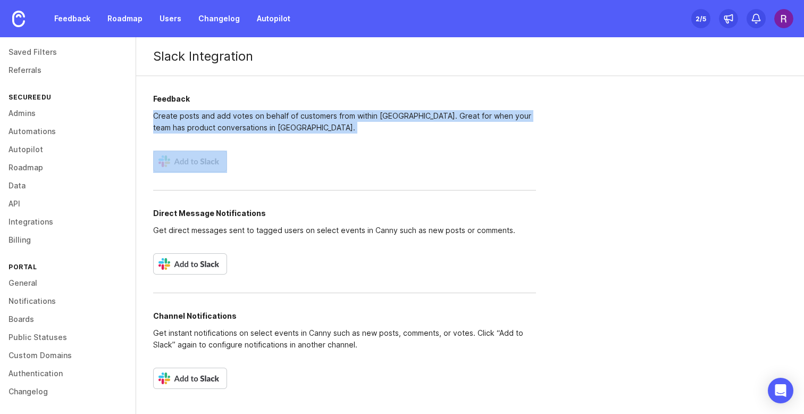
click at [180, 129] on p "Create posts and add votes on behalf of customers from within [GEOGRAPHIC_DATA]…" at bounding box center [344, 121] width 383 height 23
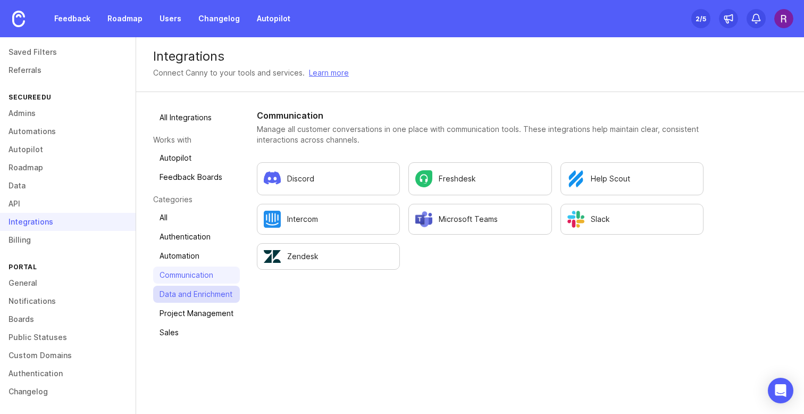
click at [185, 294] on link "Data and Enrichment" at bounding box center [196, 294] width 87 height 17
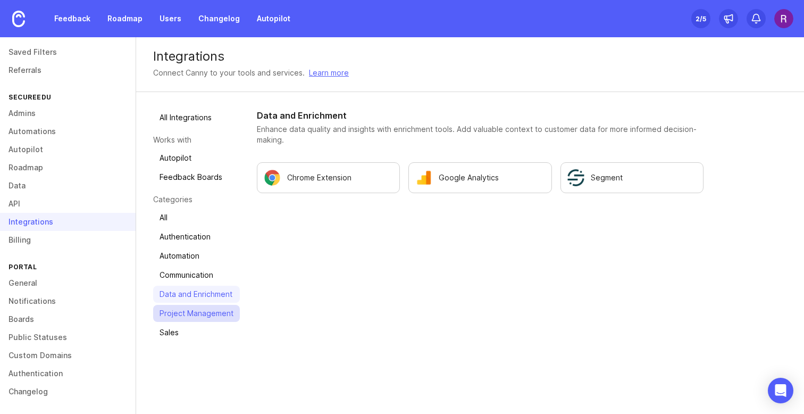
click at [192, 314] on link "Project Management" at bounding box center [196, 313] width 87 height 17
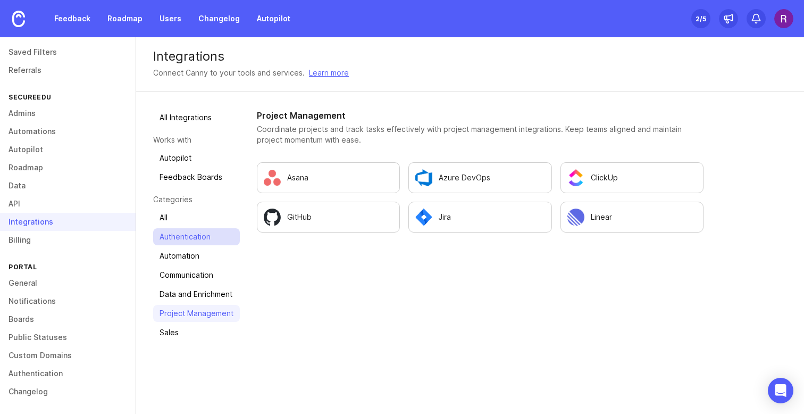
click at [185, 236] on link "Authentication" at bounding box center [196, 236] width 87 height 17
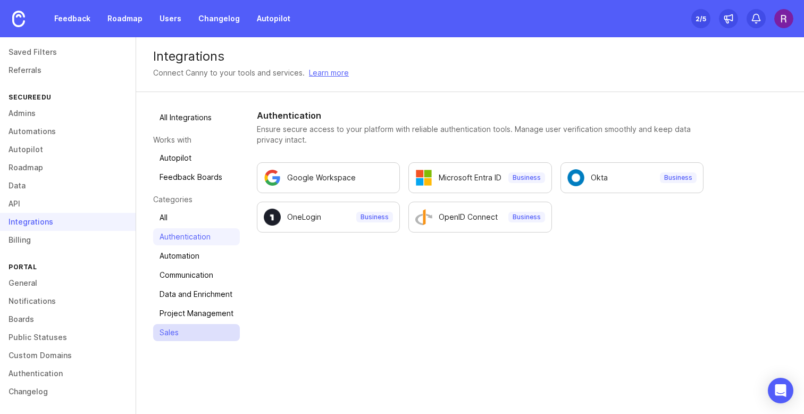
click at [174, 329] on link "Sales" at bounding box center [196, 332] width 87 height 17
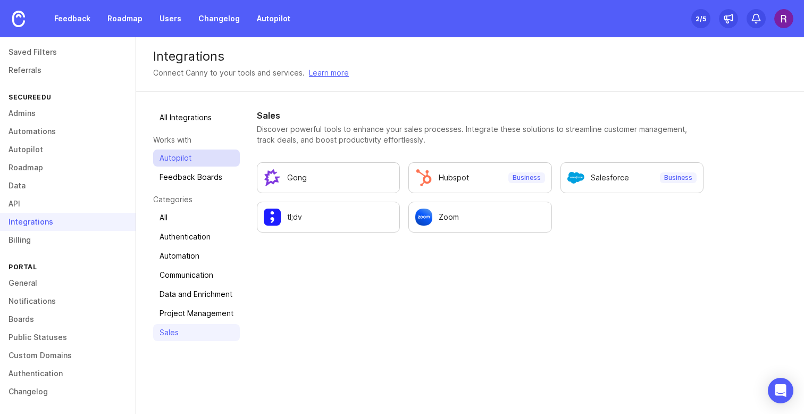
click at [175, 155] on link "Autopilot" at bounding box center [196, 157] width 87 height 17
